Goal: Information Seeking & Learning: Learn about a topic

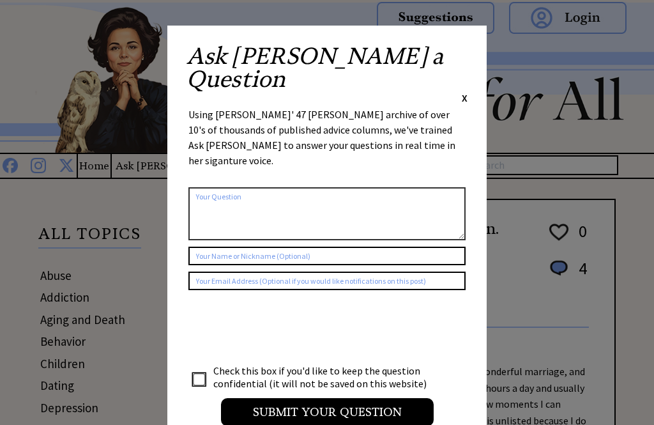
click at [459, 57] on div "Ask Ann a Question X" at bounding box center [326, 75] width 281 height 60
click at [458, 48] on div "Ask Ann a Question X" at bounding box center [326, 75] width 281 height 60
click at [466, 91] on span "X" at bounding box center [465, 97] width 6 height 13
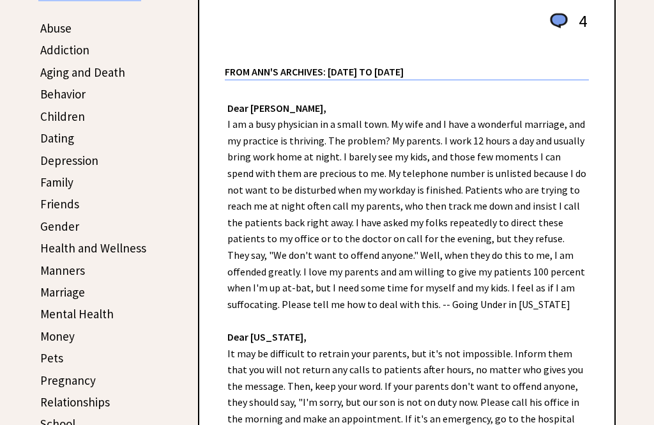
scroll to position [252, 0]
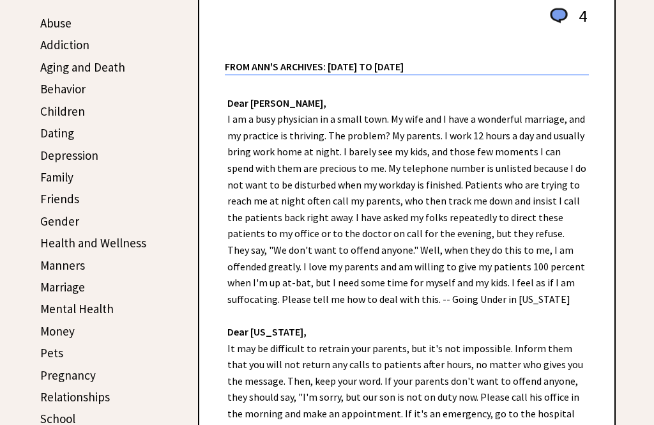
click at [54, 178] on link "Family" at bounding box center [56, 176] width 33 height 15
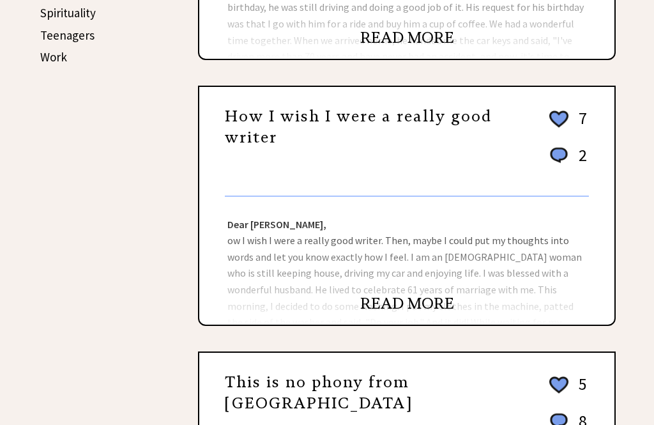
scroll to position [702, 0]
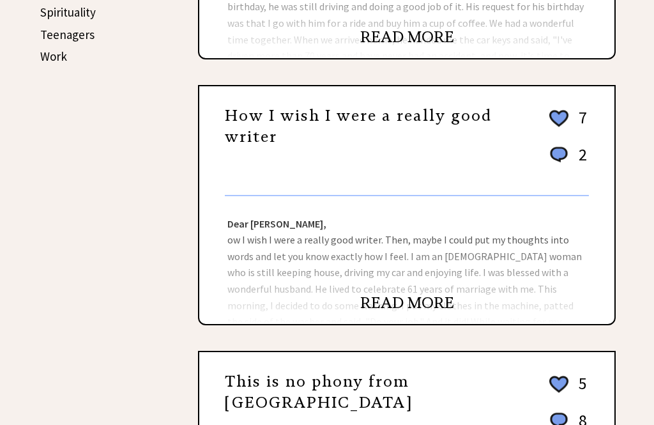
click at [397, 300] on link "READ MORE" at bounding box center [407, 302] width 94 height 19
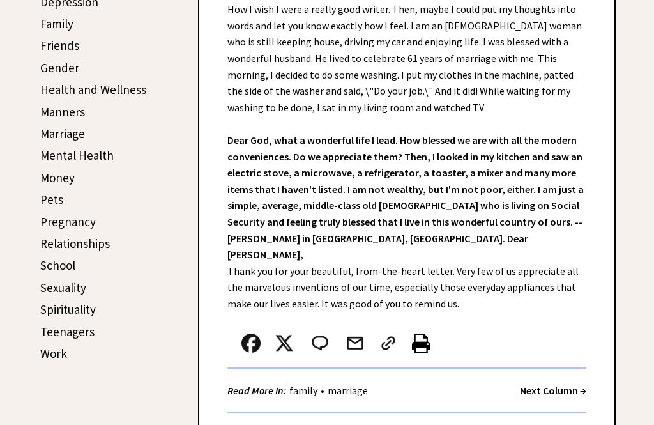
scroll to position [407, 0]
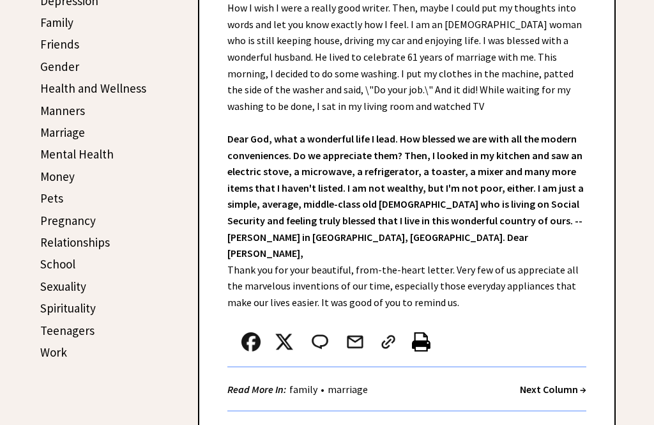
click at [548, 382] on strong "Next Column →" at bounding box center [553, 388] width 66 height 13
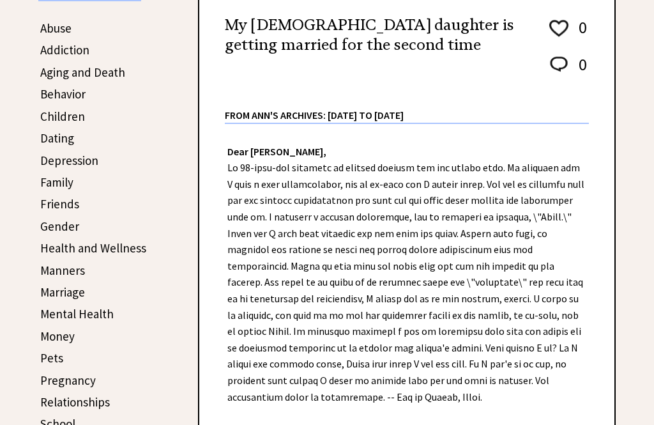
scroll to position [247, 0]
click at [56, 206] on link "Friends" at bounding box center [59, 203] width 39 height 15
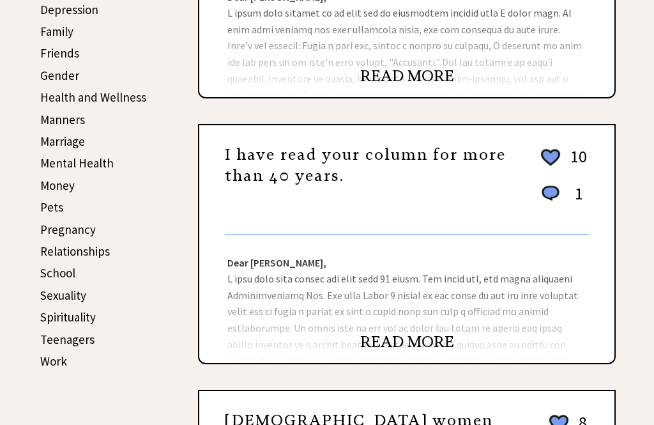
scroll to position [402, 0]
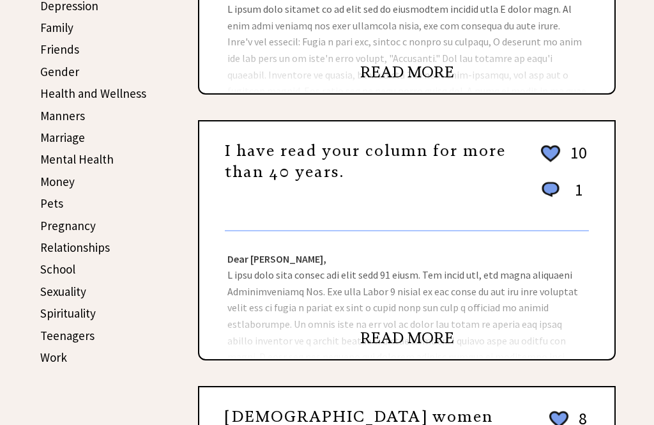
click at [397, 340] on link "READ MORE" at bounding box center [407, 337] width 94 height 19
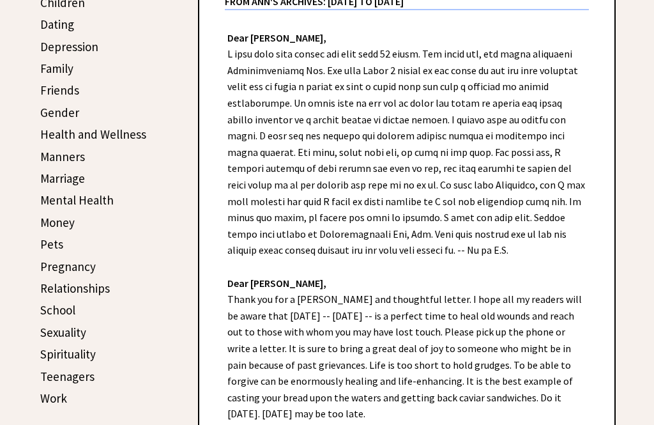
scroll to position [367, 0]
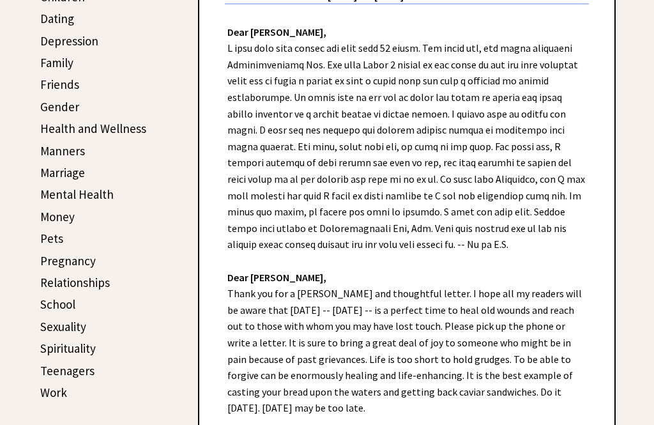
click at [58, 174] on link "Marriage" at bounding box center [62, 172] width 45 height 15
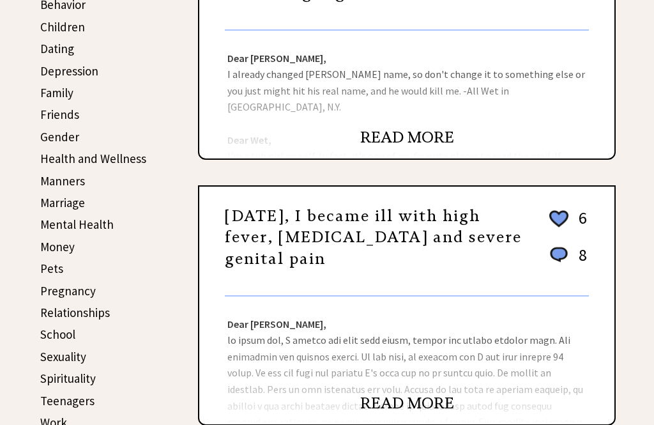
scroll to position [336, 0]
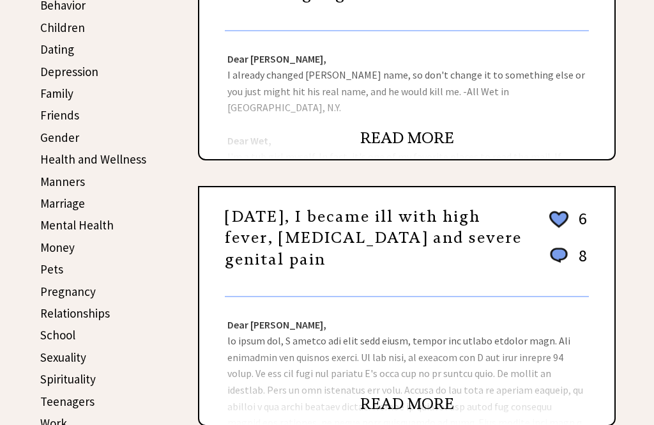
click at [45, 315] on link "Relationships" at bounding box center [75, 312] width 70 height 15
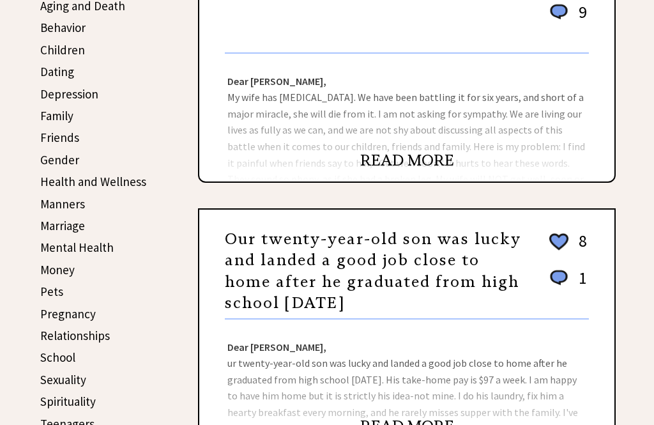
scroll to position [313, 0]
click at [43, 271] on link "Money" at bounding box center [57, 269] width 34 height 15
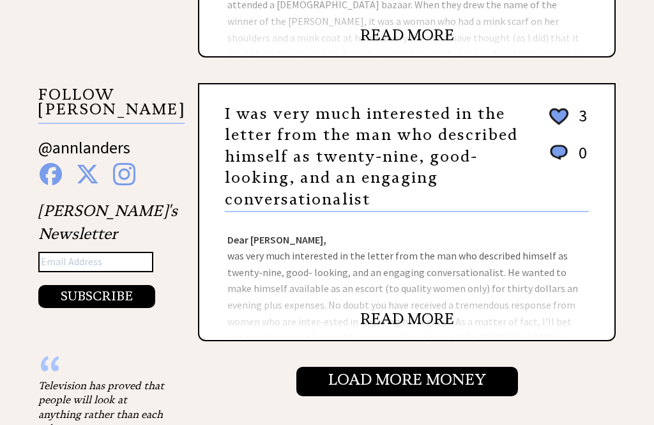
scroll to position [1253, 0]
click at [404, 324] on link "READ MORE" at bounding box center [407, 318] width 94 height 19
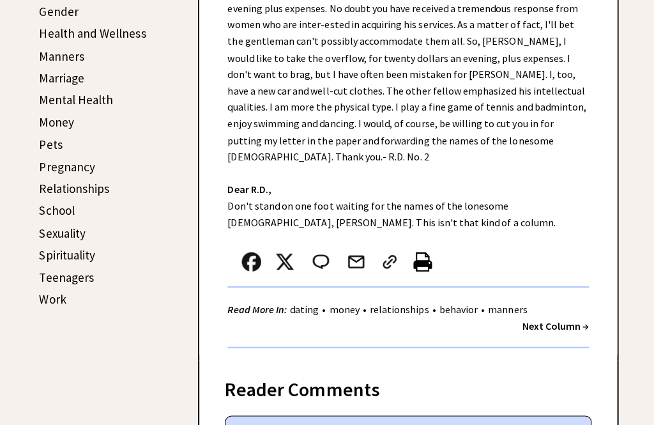
scroll to position [462, 0]
click at [46, 292] on link "Work" at bounding box center [53, 296] width 27 height 15
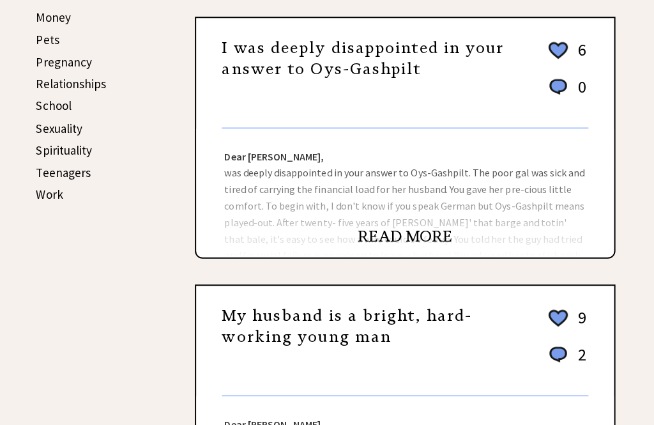
scroll to position [566, 0]
click at [395, 241] on link "READ MORE" at bounding box center [407, 234] width 94 height 19
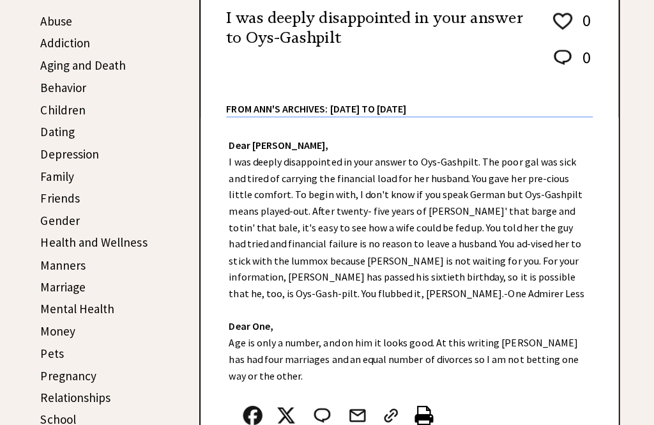
scroll to position [254, 0]
click at [54, 332] on link "Money" at bounding box center [57, 328] width 34 height 15
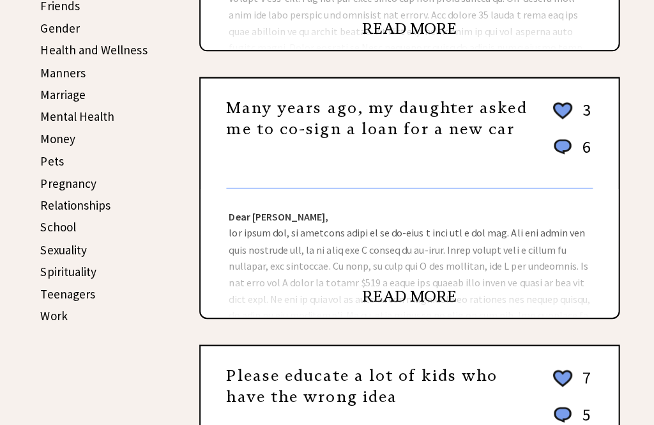
scroll to position [444, 0]
click at [51, 312] on link "Work" at bounding box center [53, 313] width 27 height 15
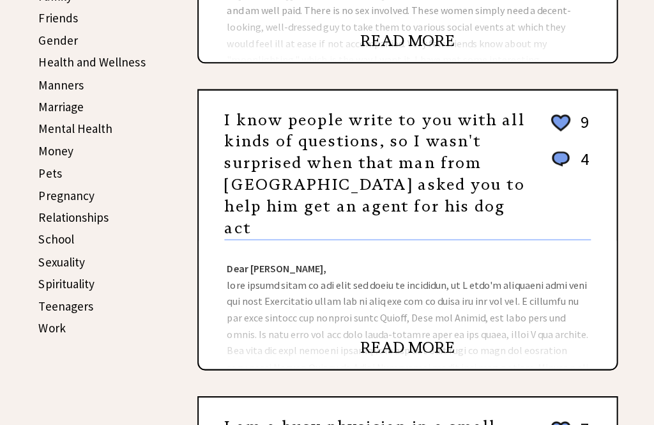
scroll to position [432, 0]
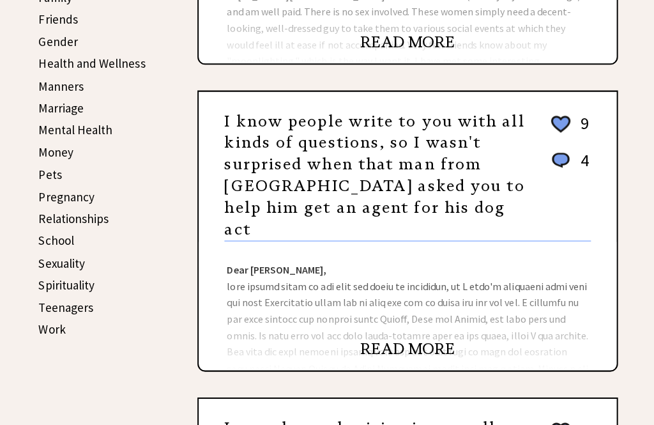
click at [48, 322] on link "Work" at bounding box center [53, 326] width 27 height 15
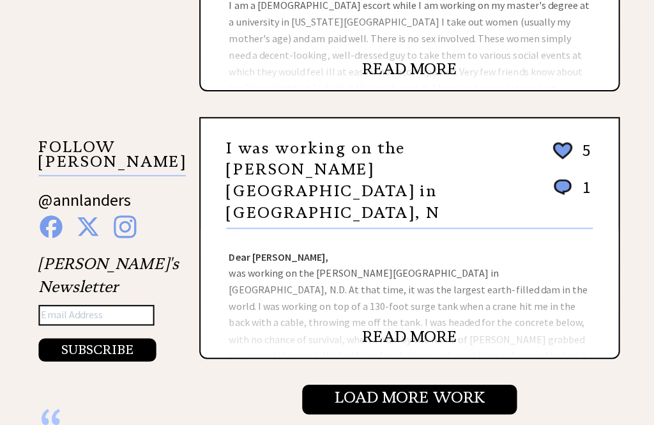
scroll to position [1203, 0]
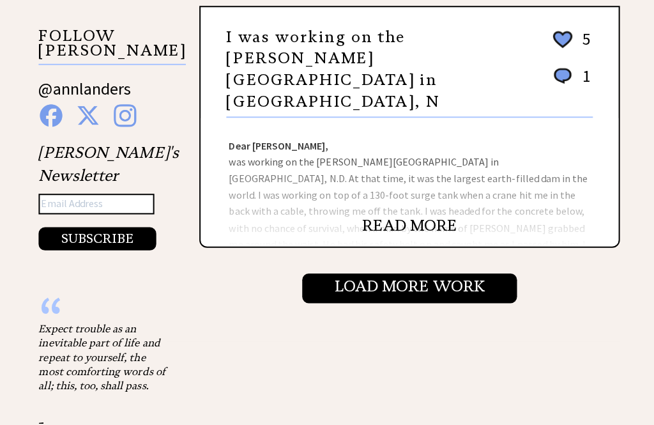
scroll to position [1313, 0]
click at [401, 233] on link "READ MORE" at bounding box center [407, 223] width 94 height 19
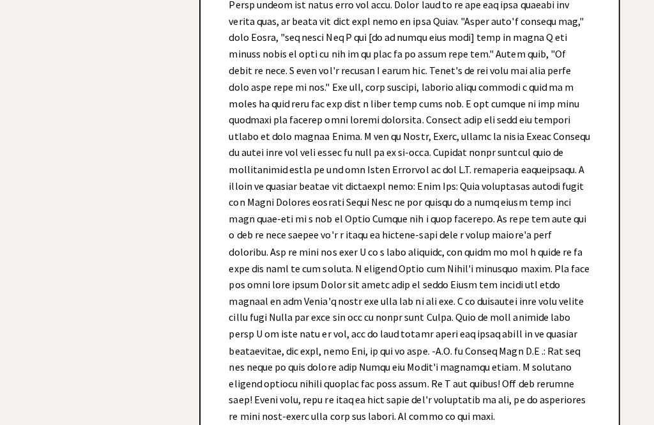
scroll to position [820, 0]
